Goal: Task Accomplishment & Management: Complete application form

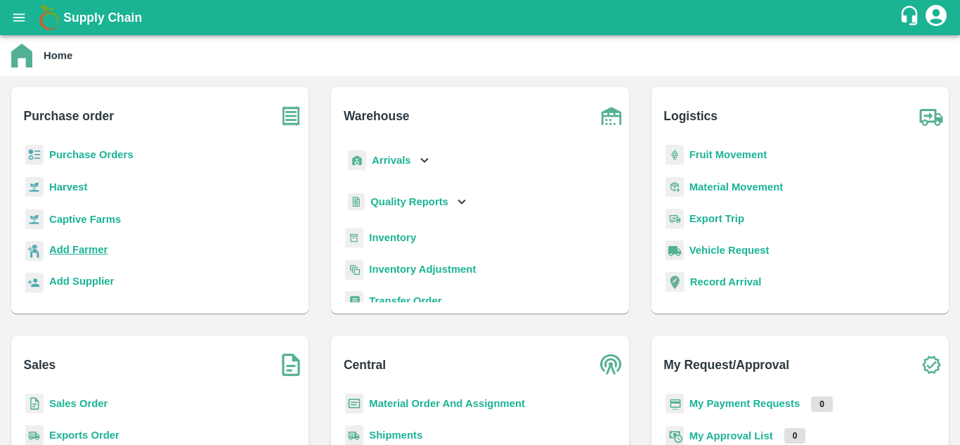
click at [77, 256] on p "Add Farmer" at bounding box center [78, 249] width 58 height 15
click at [59, 242] on p "Add Farmer" at bounding box center [78, 249] width 58 height 15
